Goal: Task Accomplishment & Management: Use online tool/utility

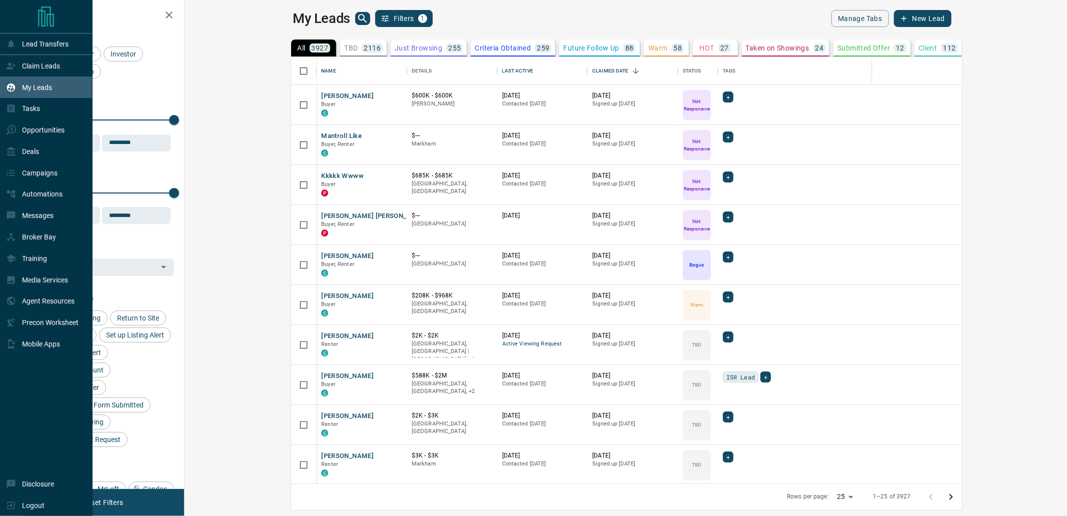
click at [16, 72] on div "Claim Leads" at bounding box center [33, 66] width 54 height 17
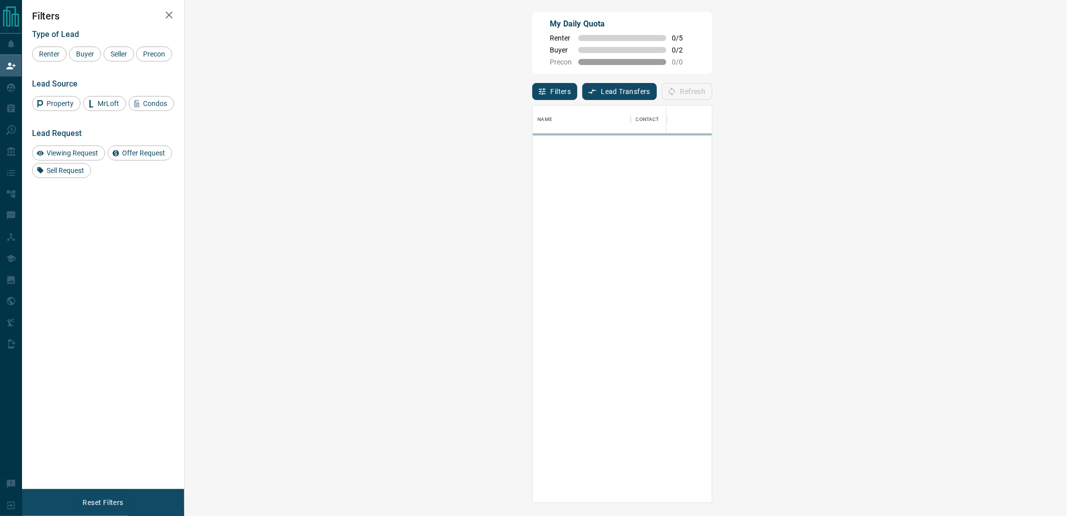
scroll to position [388, 853]
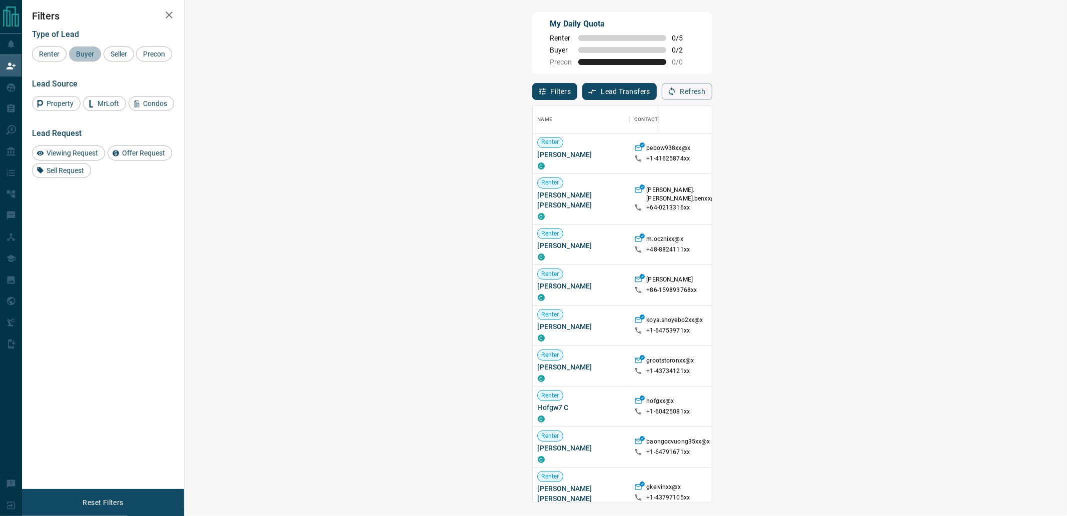
click at [79, 55] on span "Buyer" at bounding box center [85, 54] width 25 height 8
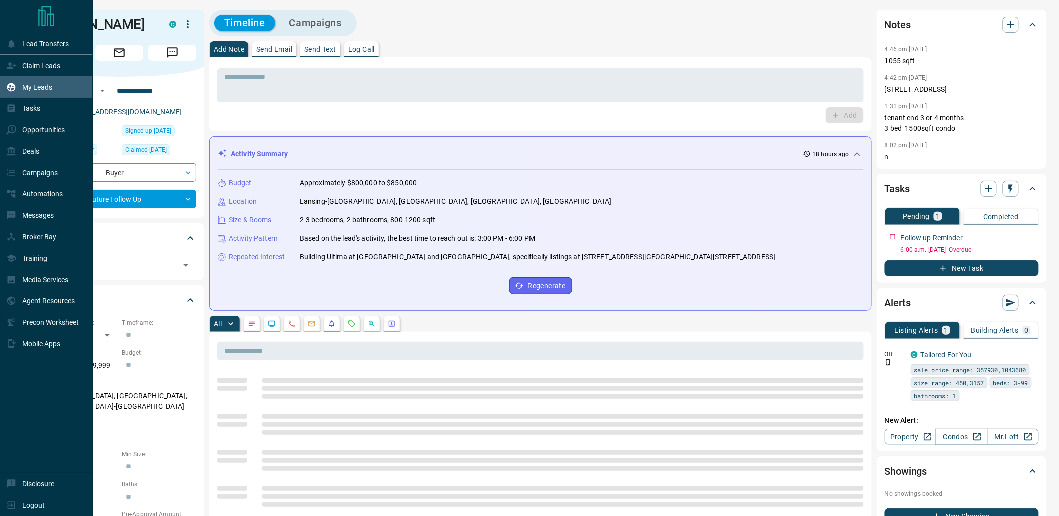
click at [13, 91] on icon at bounding box center [11, 88] width 10 height 10
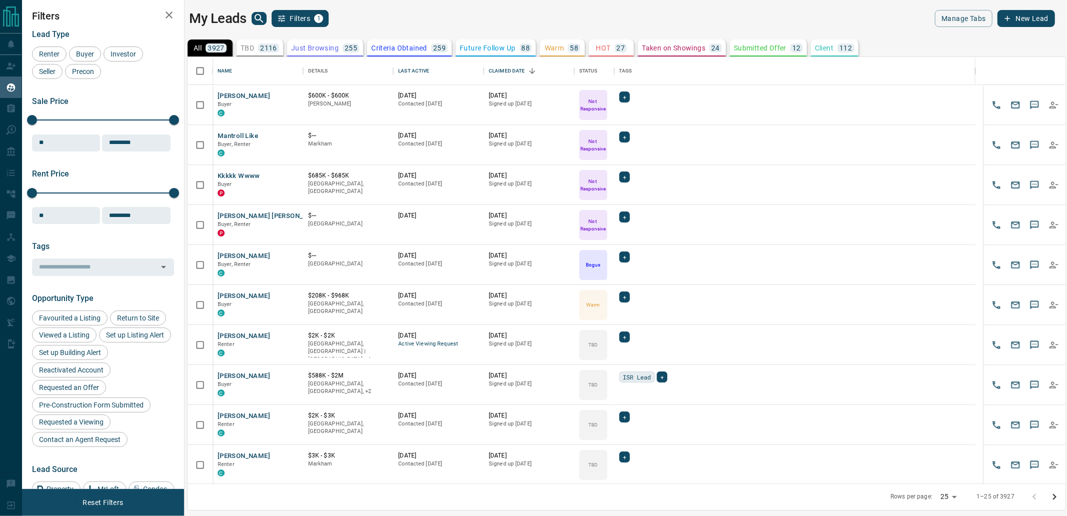
scroll to position [418, 869]
click at [86, 54] on span "Buyer" at bounding box center [85, 54] width 25 height 8
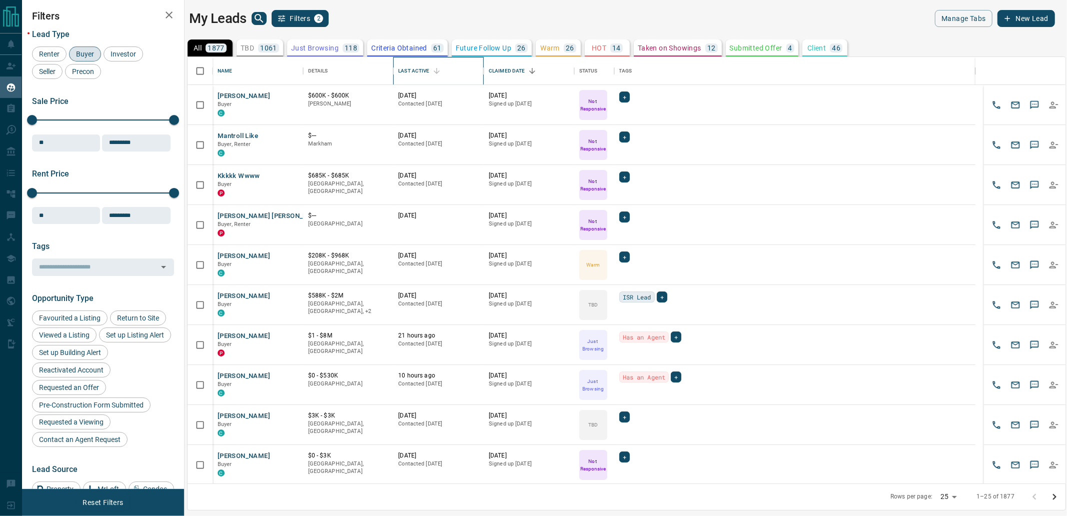
click at [411, 67] on div "Last Active" at bounding box center [413, 71] width 31 height 28
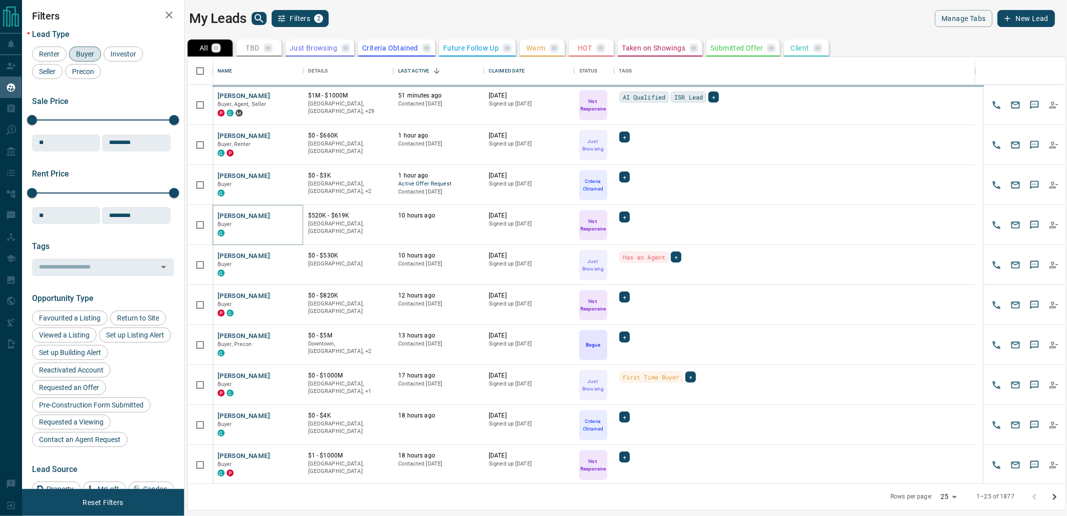
click at [259, 17] on icon "search button" at bounding box center [259, 19] width 12 height 12
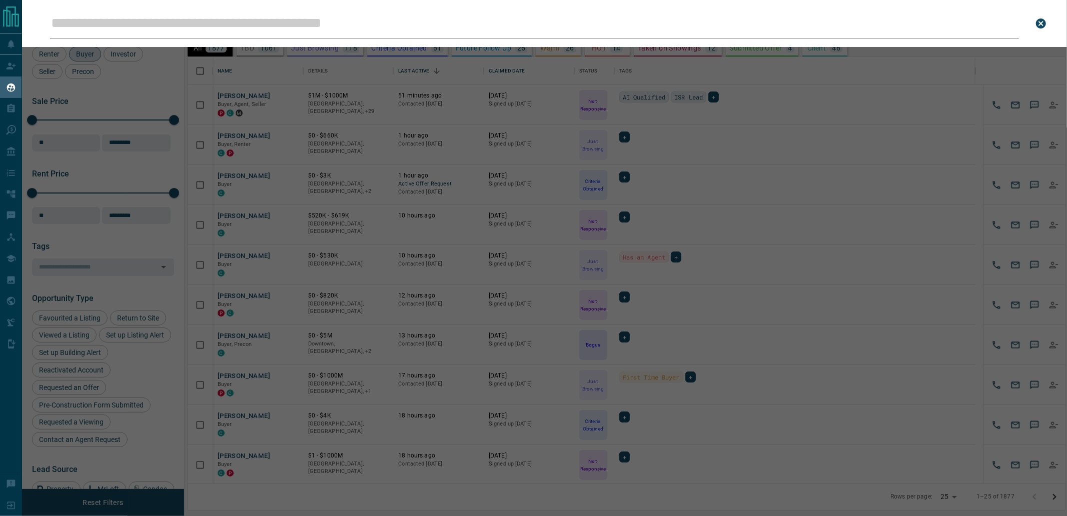
click at [246, 15] on input "Leads Search Bar" at bounding box center [534, 23] width 969 height 31
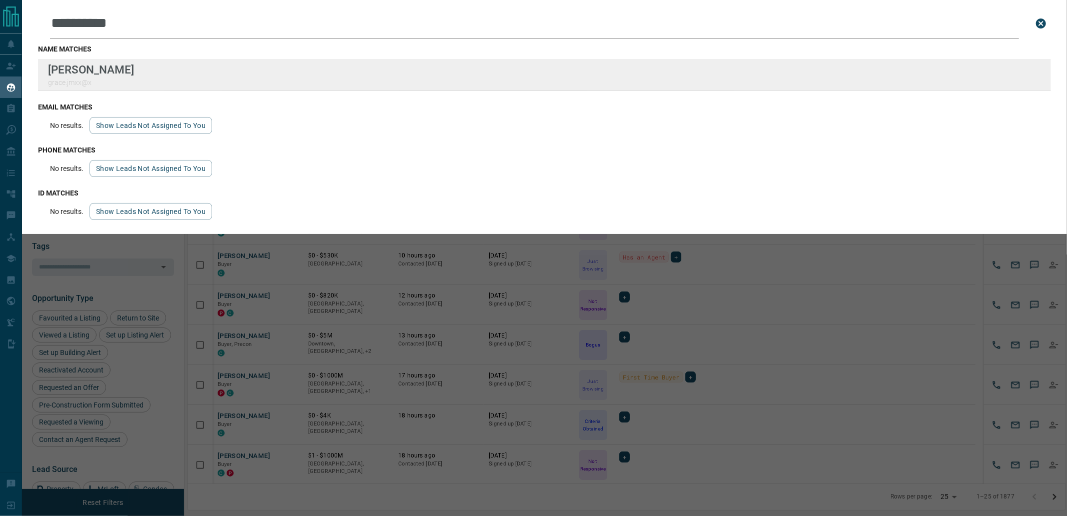
type input "**********"
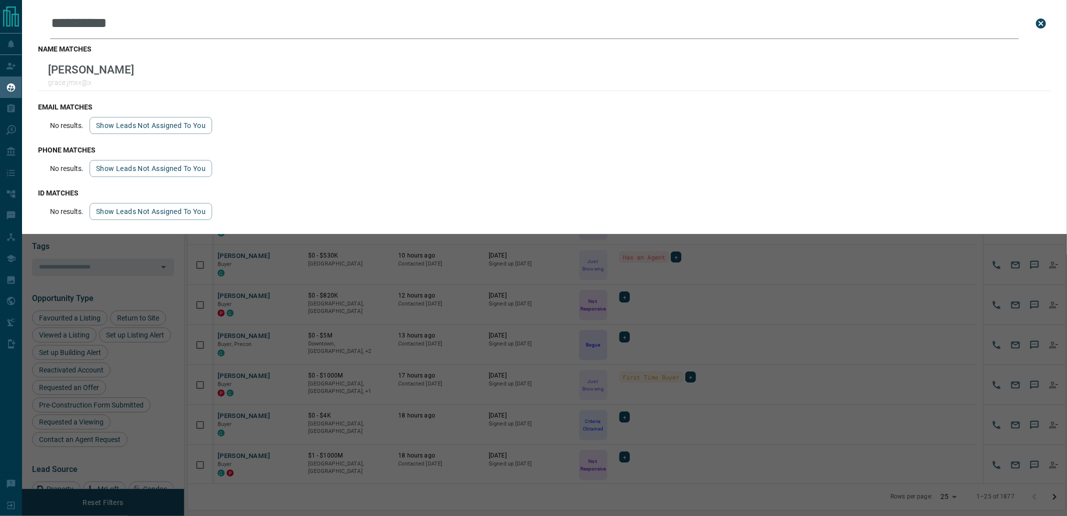
click at [339, 313] on div "**********" at bounding box center [555, 258] width 1067 height 516
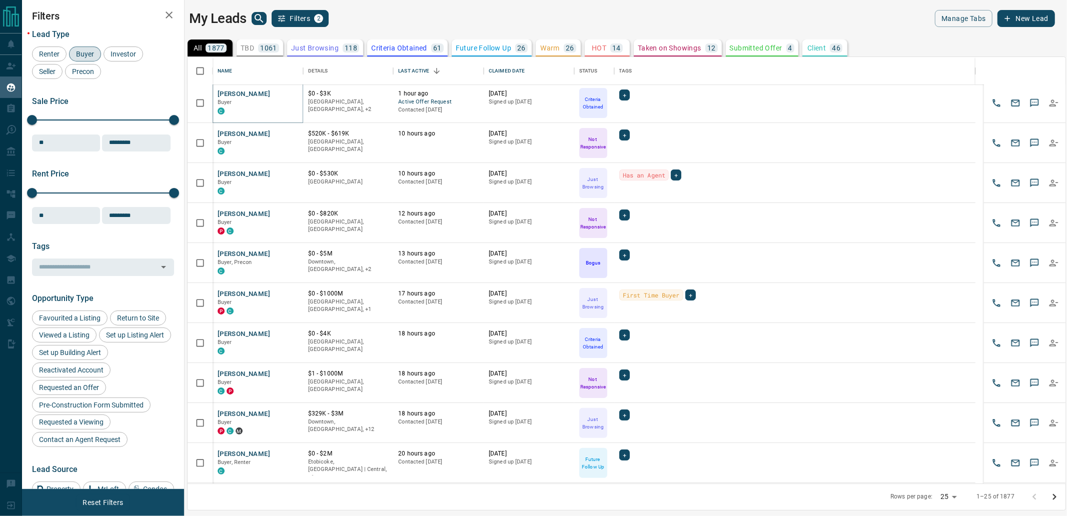
scroll to position [111, 0]
